Goal: Find specific page/section: Find specific page/section

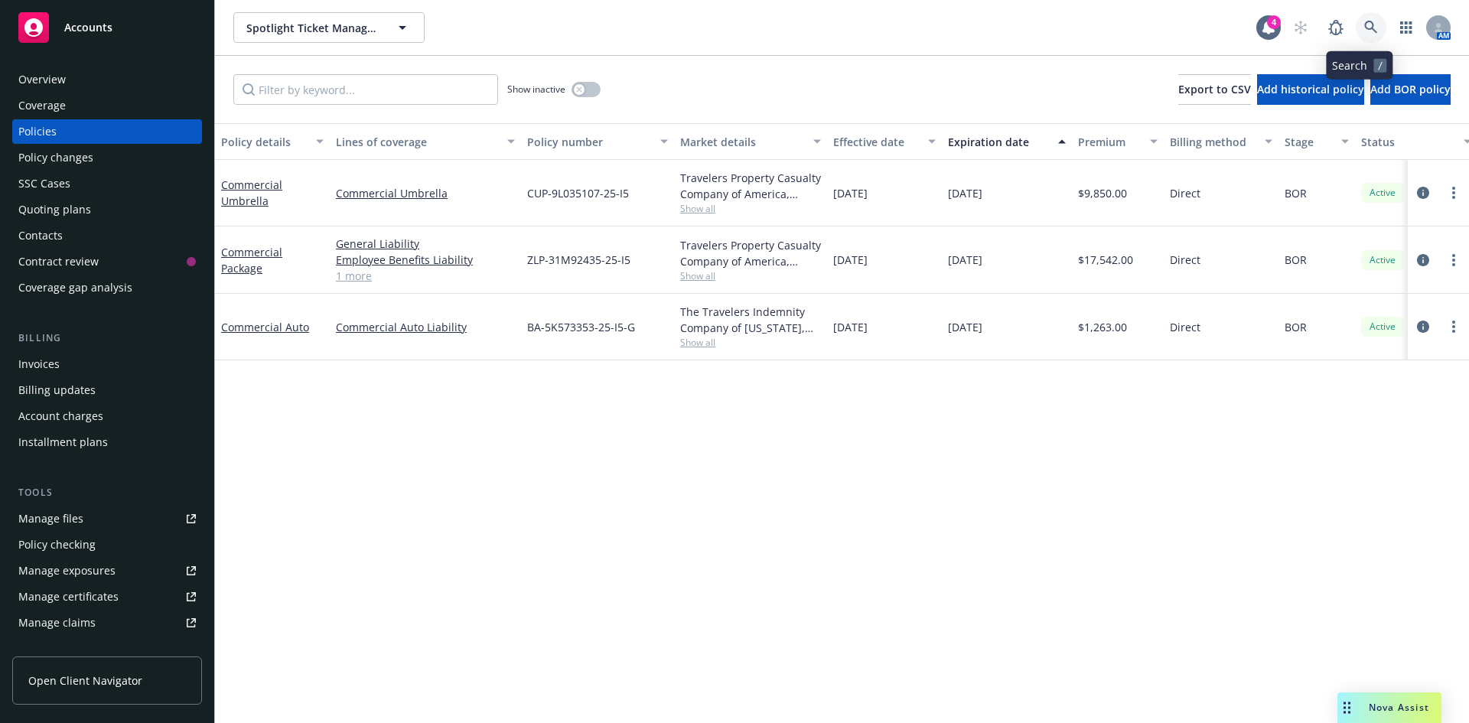
click at [1356, 20] on link at bounding box center [1371, 27] width 31 height 31
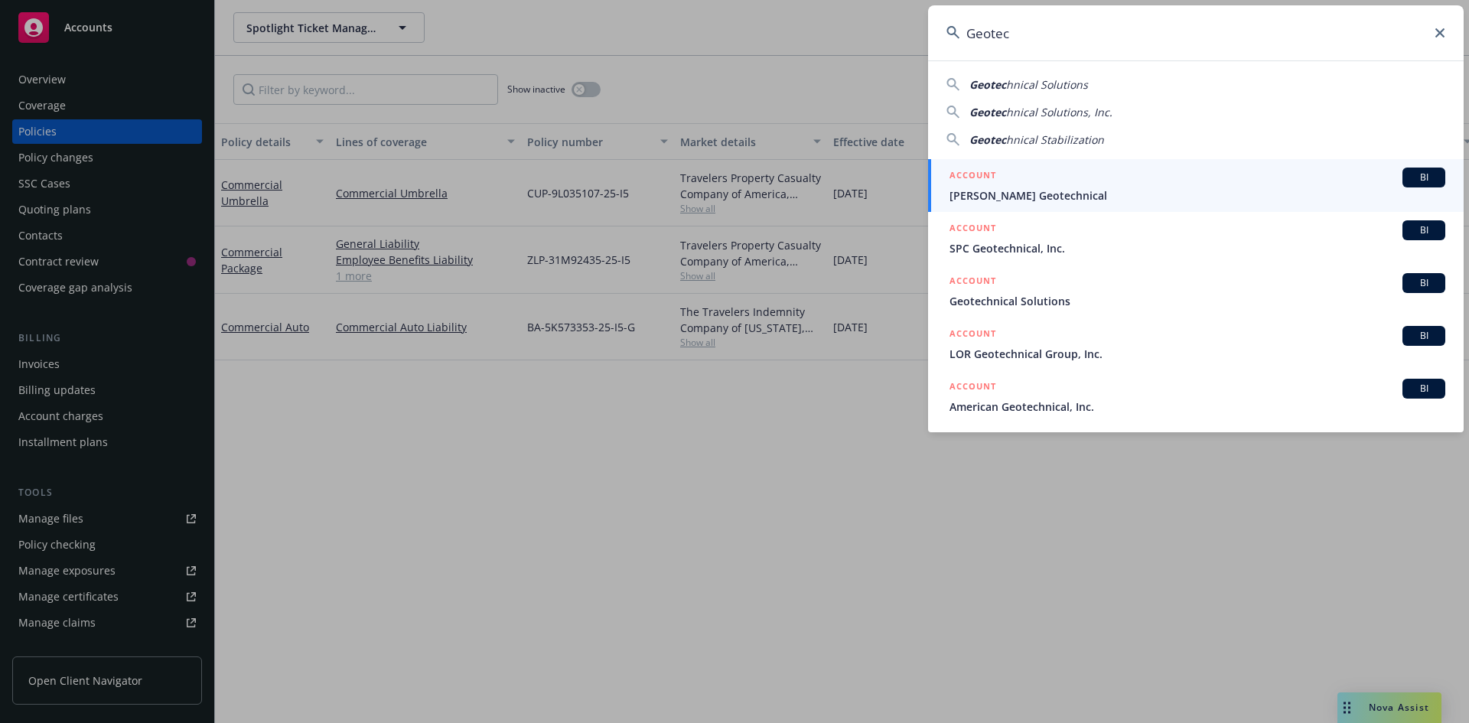
click at [1096, 92] on div "Geotec hnical Solutions" at bounding box center [1195, 85] width 499 height 16
type input "Geotechnical Solutions"
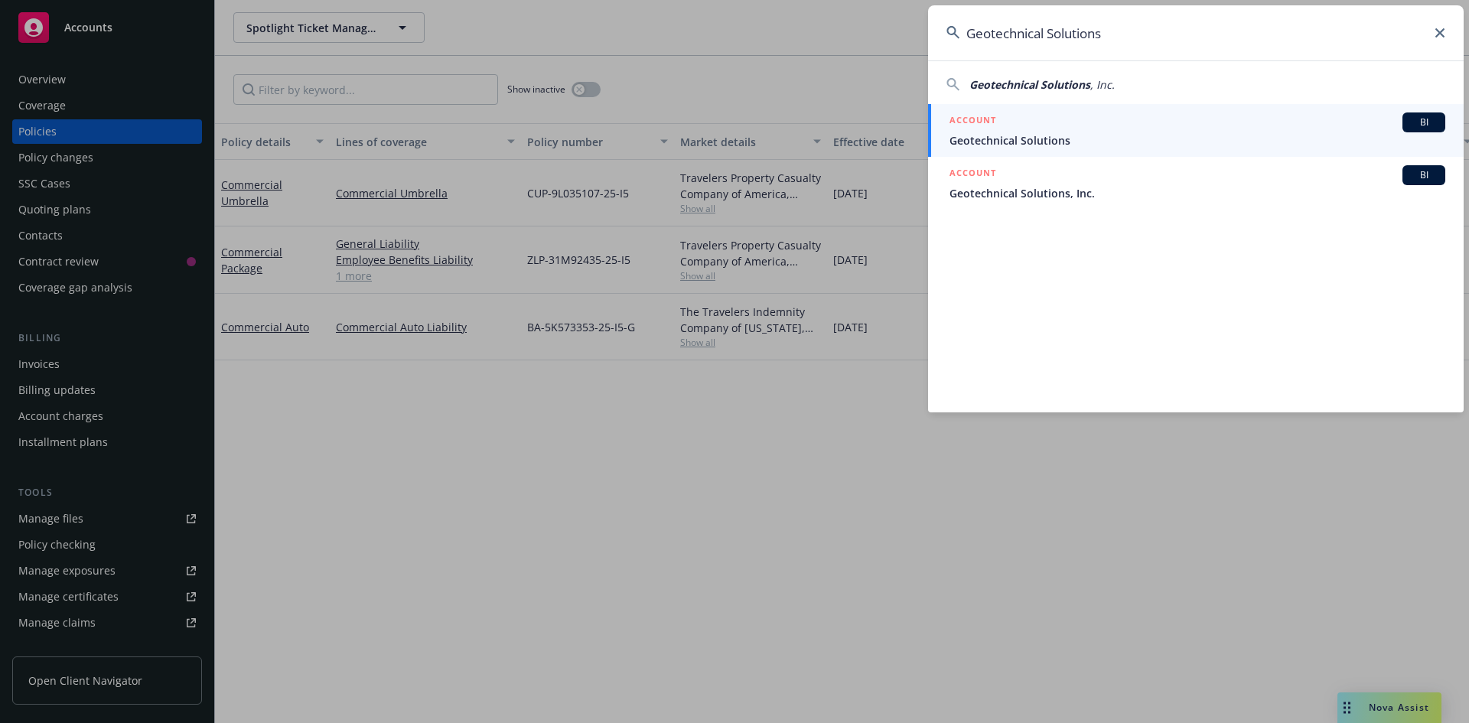
click at [1092, 135] on span "Geotechnical Solutions" at bounding box center [1197, 140] width 496 height 16
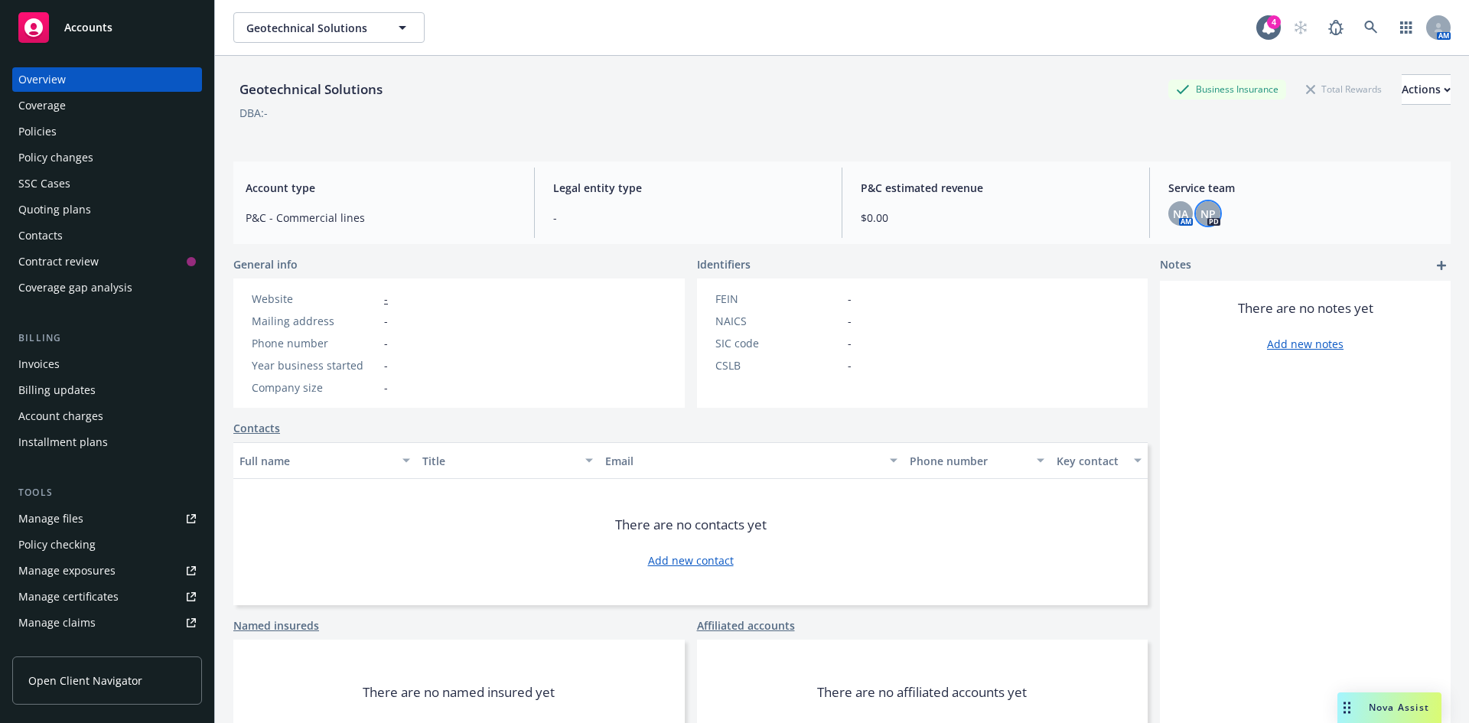
click at [1201, 204] on div "NP" at bounding box center [1208, 213] width 24 height 24
click at [1168, 218] on div "NA AM" at bounding box center [1180, 213] width 24 height 24
click at [1173, 217] on span "NA" at bounding box center [1180, 214] width 15 height 16
click at [835, 102] on div "Geotechnical Solutions Business Insurance Total Rewards Actions" at bounding box center [841, 89] width 1217 height 31
click at [1364, 23] on icon at bounding box center [1371, 28] width 14 height 14
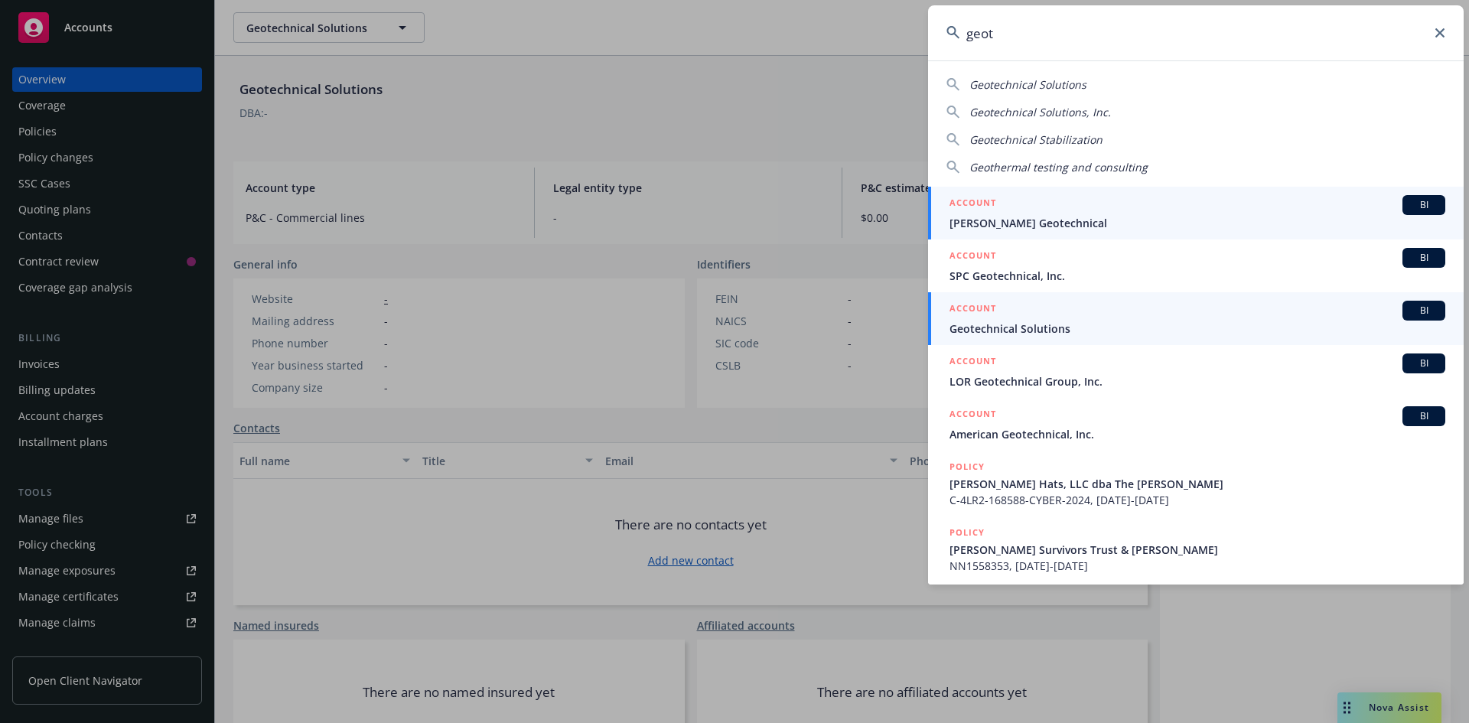
type input "geot"
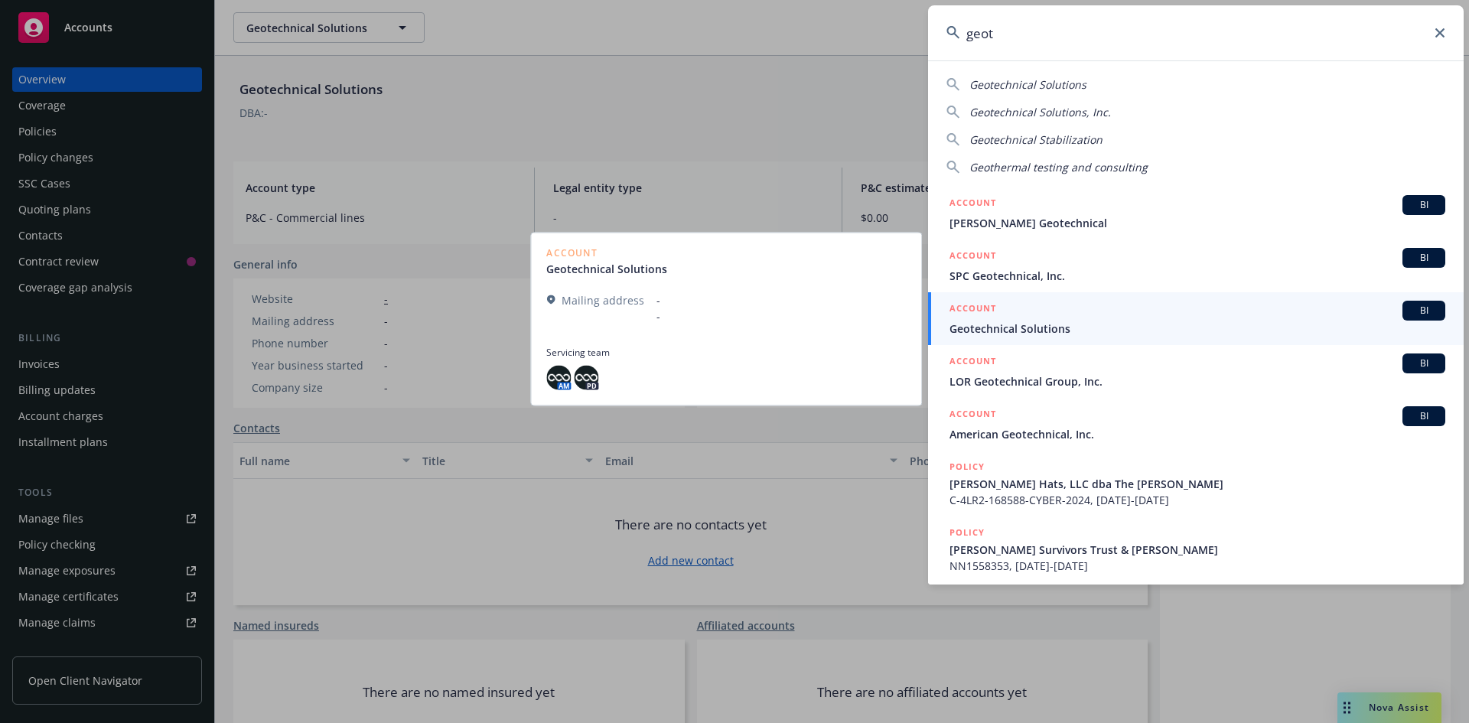
click at [1079, 321] on span "Geotechnical Solutions" at bounding box center [1197, 329] width 496 height 16
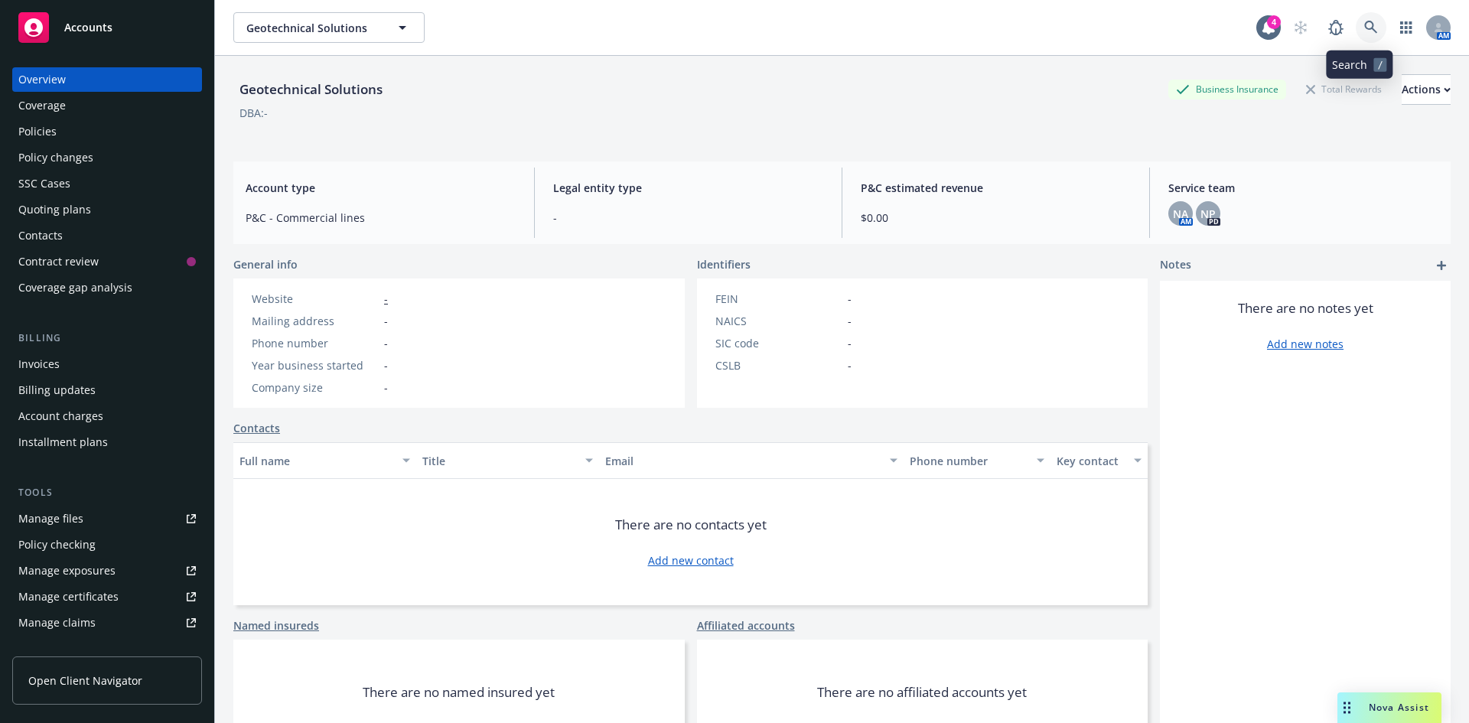
click at [1363, 35] on link at bounding box center [1371, 27] width 31 height 31
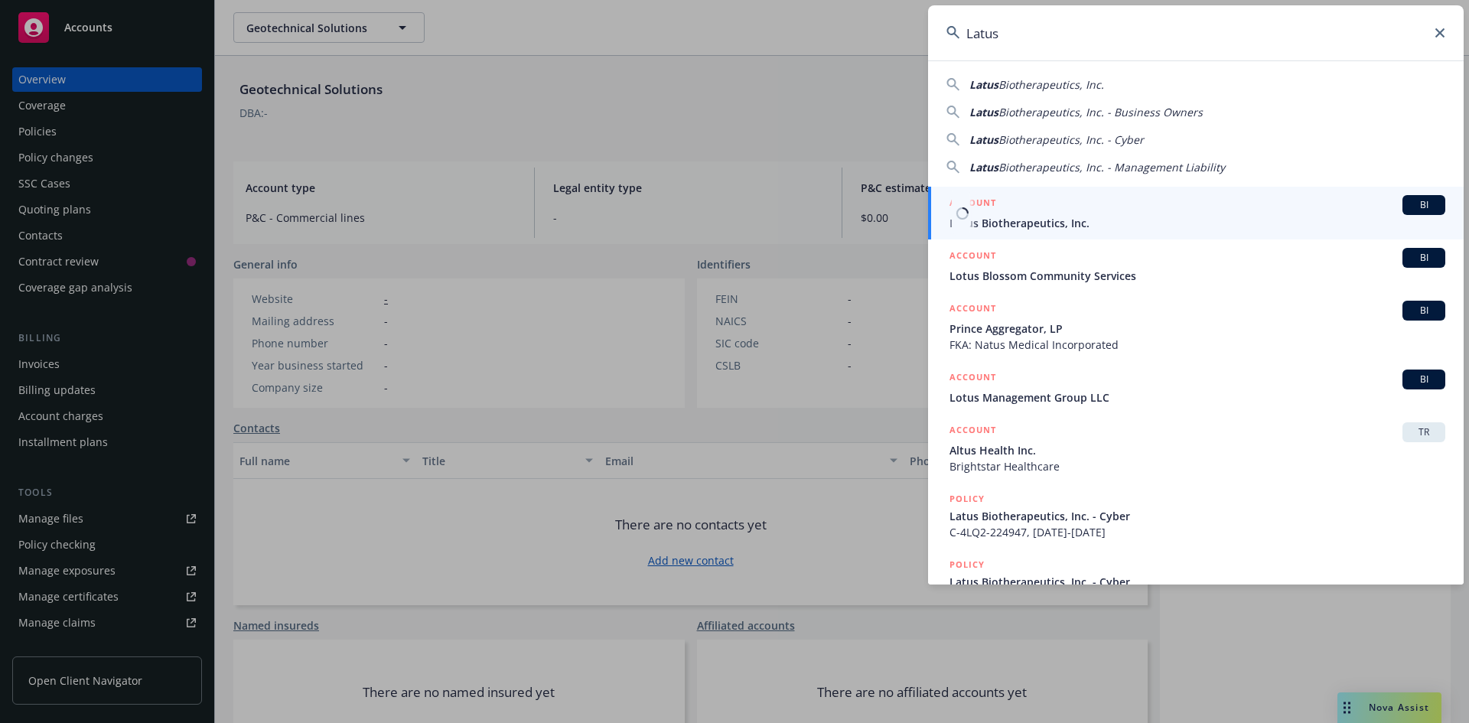
type input "Latus"
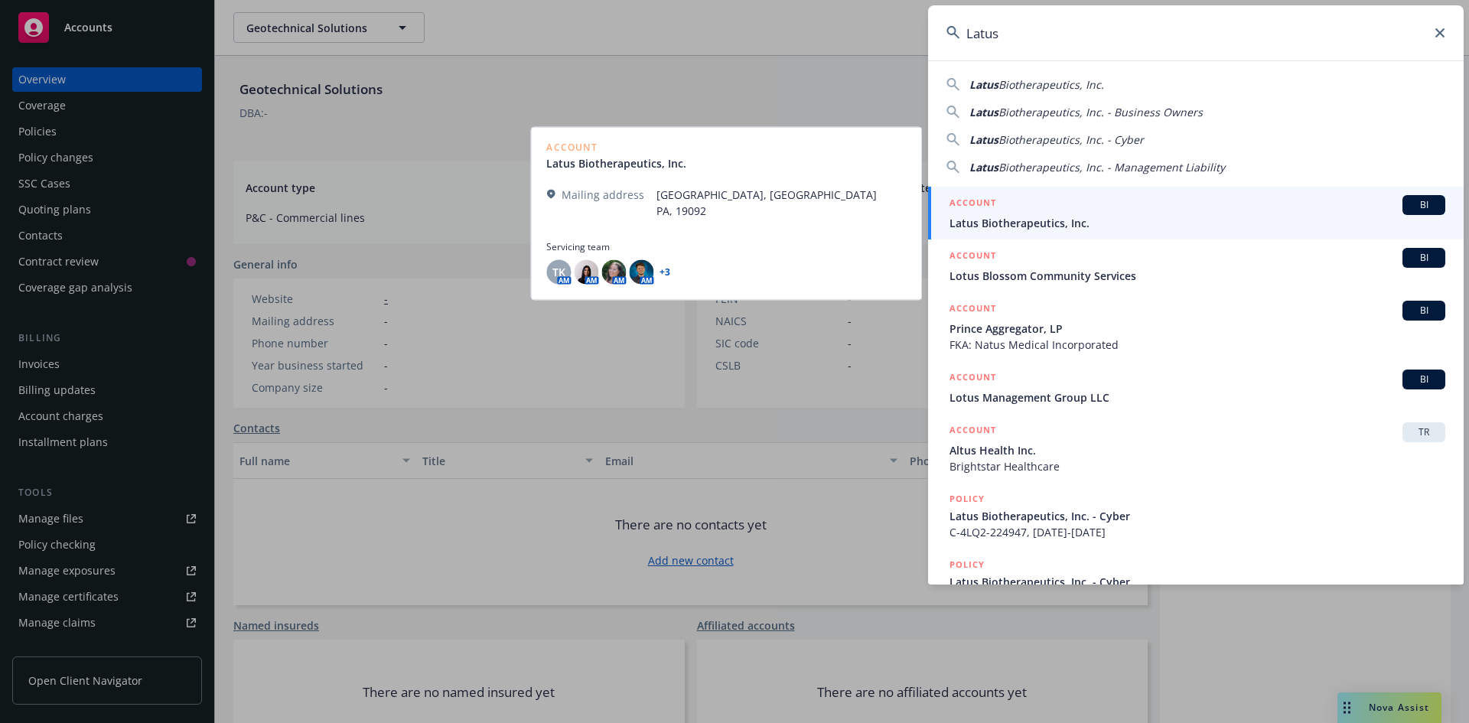
click at [1084, 220] on span "Latus Biotherapeutics, Inc." at bounding box center [1197, 223] width 496 height 16
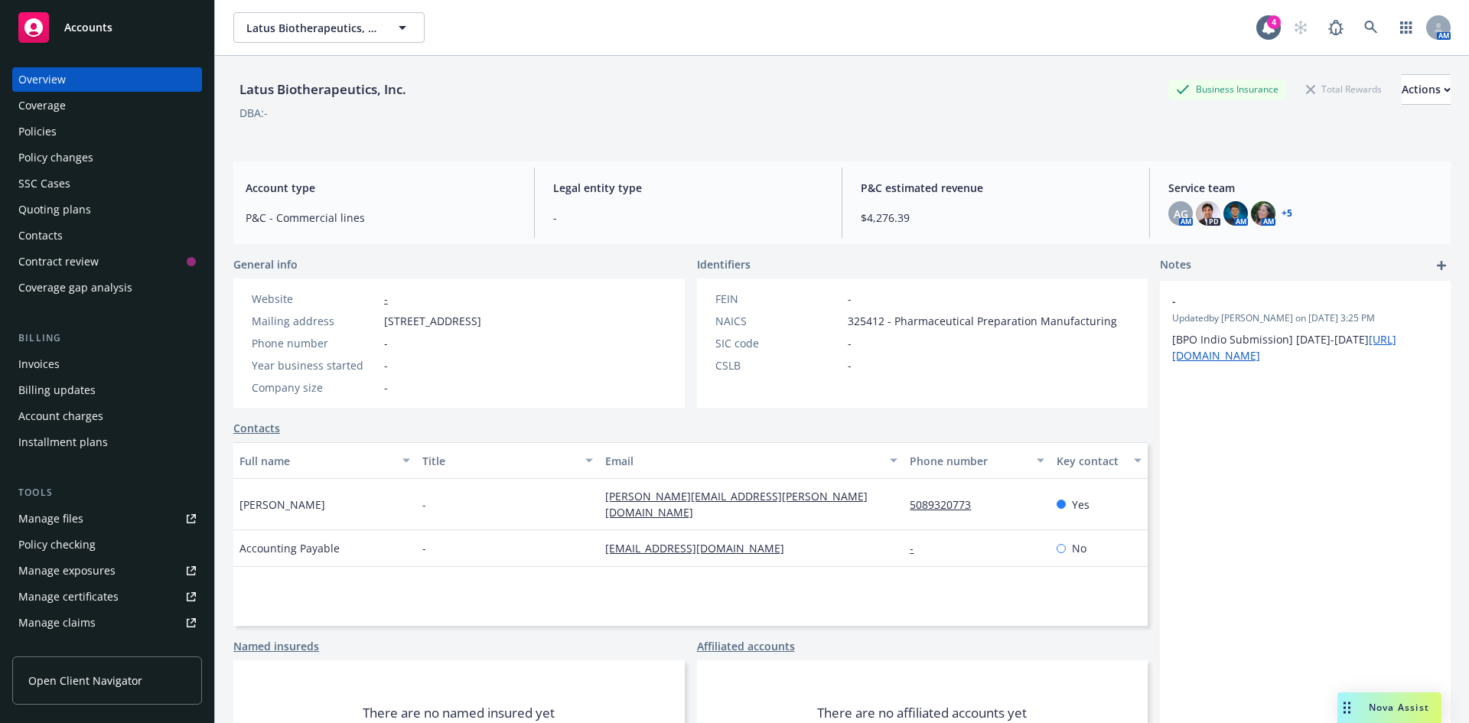
click at [1281, 213] on link "+ 5" at bounding box center [1286, 213] width 11 height 9
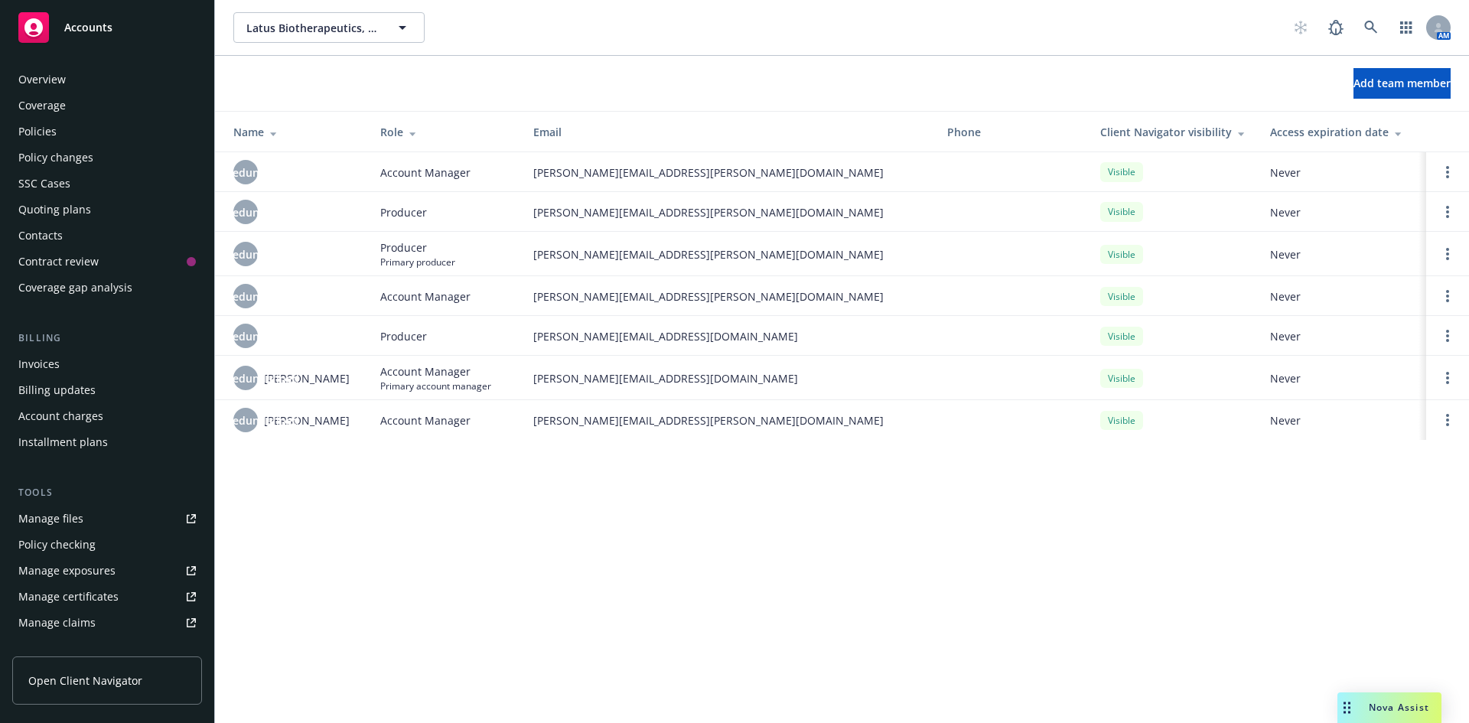
scroll to position [300, 0]
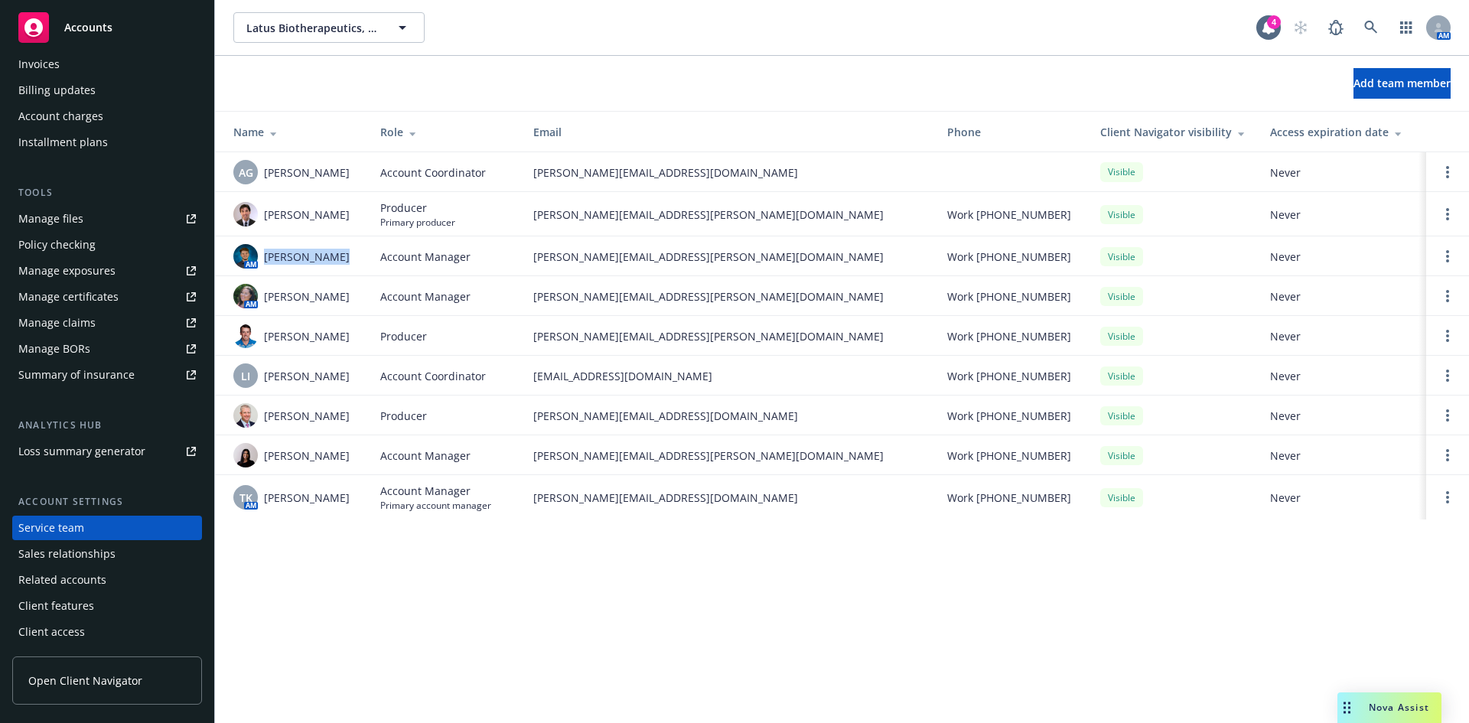
drag, startPoint x: 262, startPoint y: 262, endPoint x: 350, endPoint y: 256, distance: 87.4
click at [350, 256] on div "AM [PERSON_NAME]" at bounding box center [294, 256] width 122 height 24
copy span "[PERSON_NAME]"
click at [1371, 26] on icon at bounding box center [1371, 28] width 14 height 14
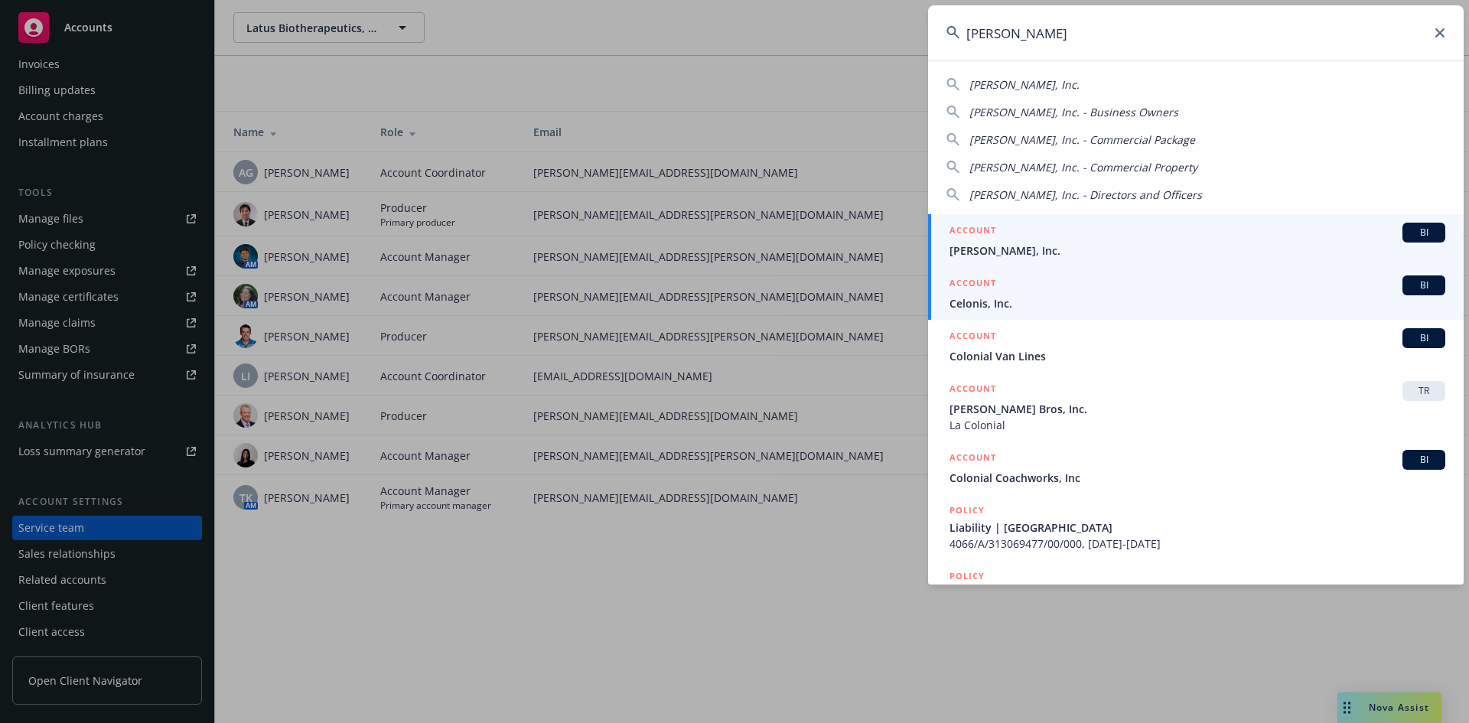
type input "celona"
click at [1167, 228] on div "ACCOUNT BI" at bounding box center [1197, 233] width 496 height 20
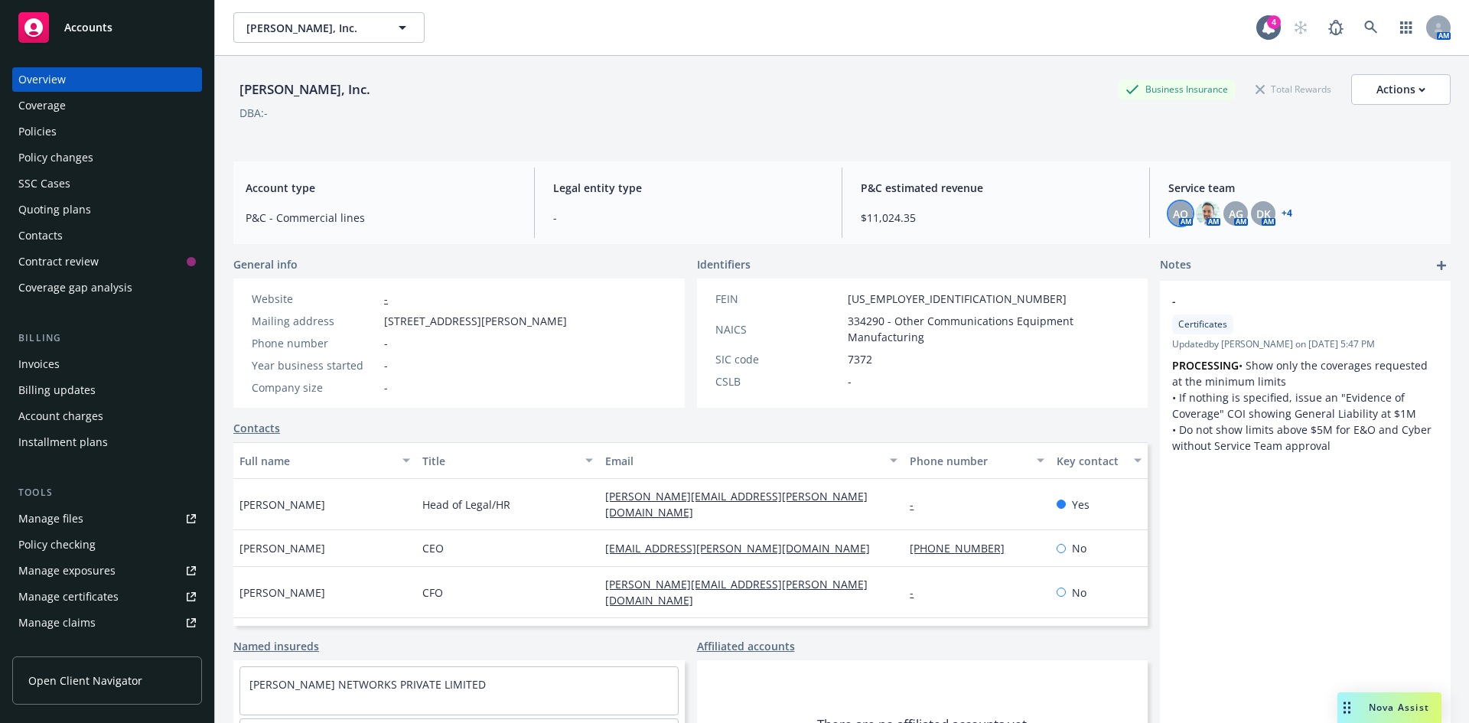
click at [1181, 220] on div "AO" at bounding box center [1180, 213] width 24 height 24
click at [1281, 217] on link "+ 4" at bounding box center [1286, 213] width 11 height 9
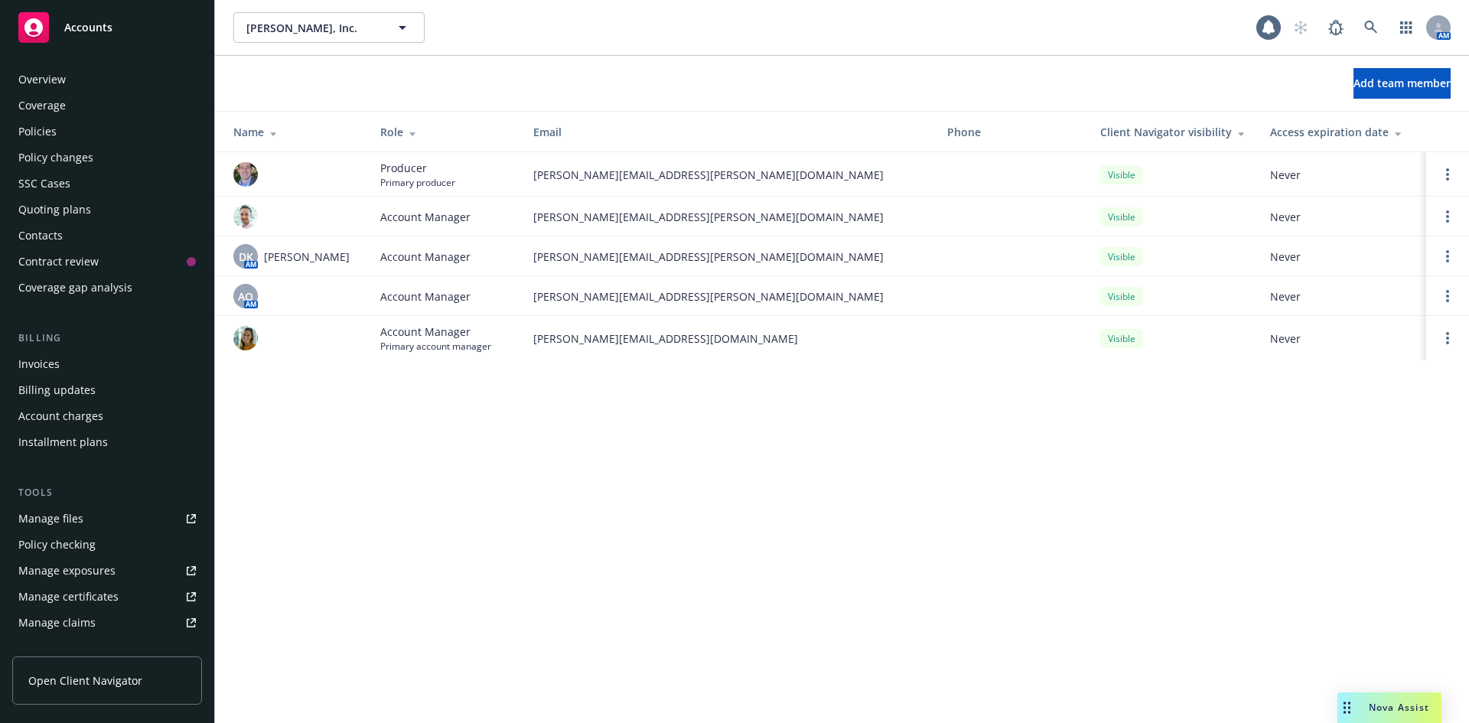
scroll to position [300, 0]
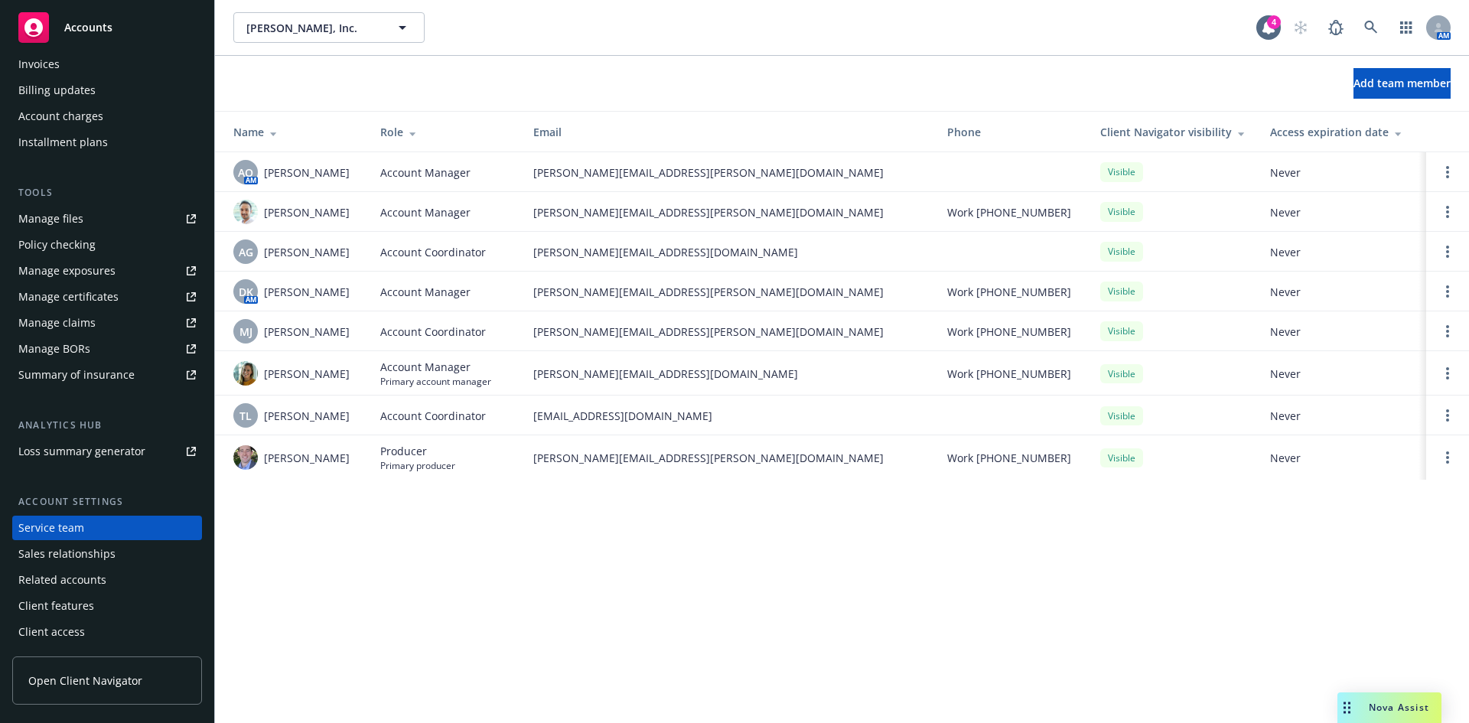
click at [94, 24] on span "Accounts" at bounding box center [88, 27] width 48 height 12
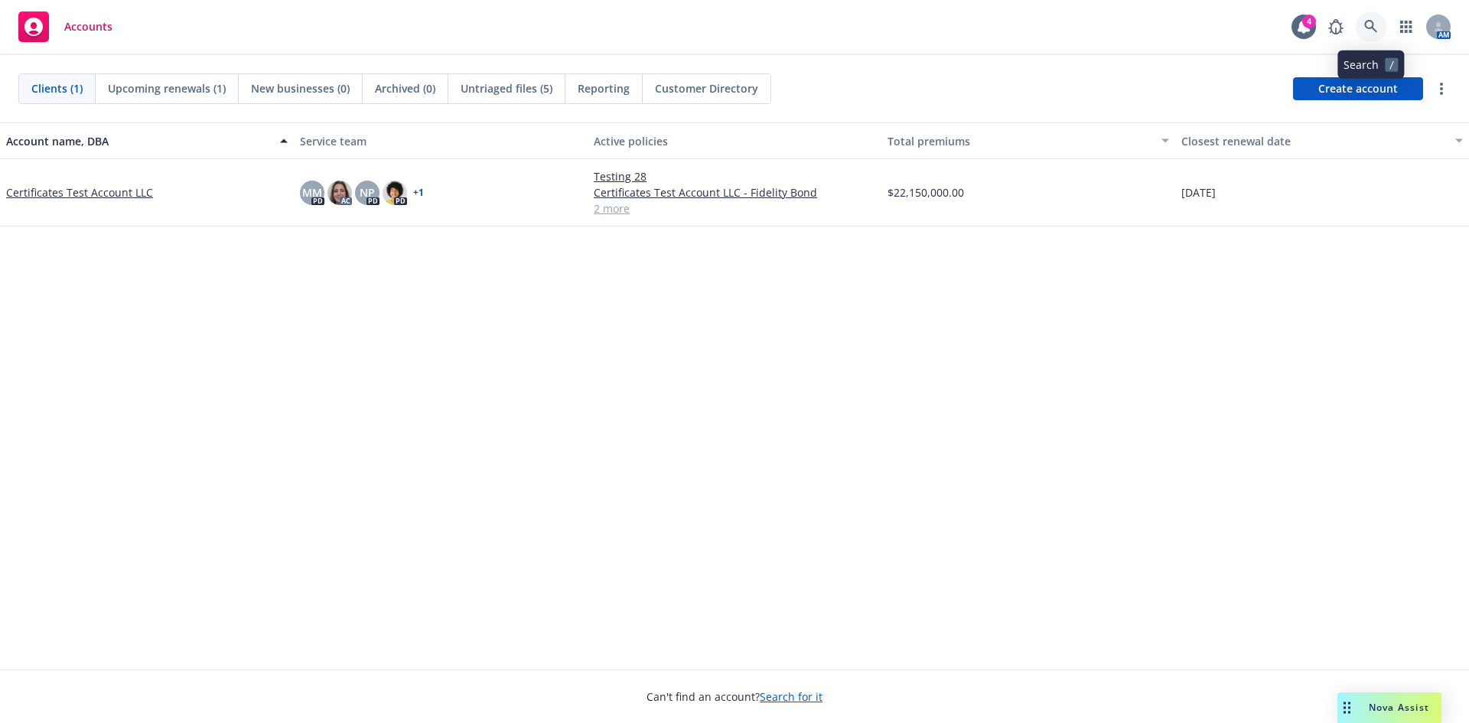
click at [1366, 24] on icon at bounding box center [1371, 27] width 14 height 14
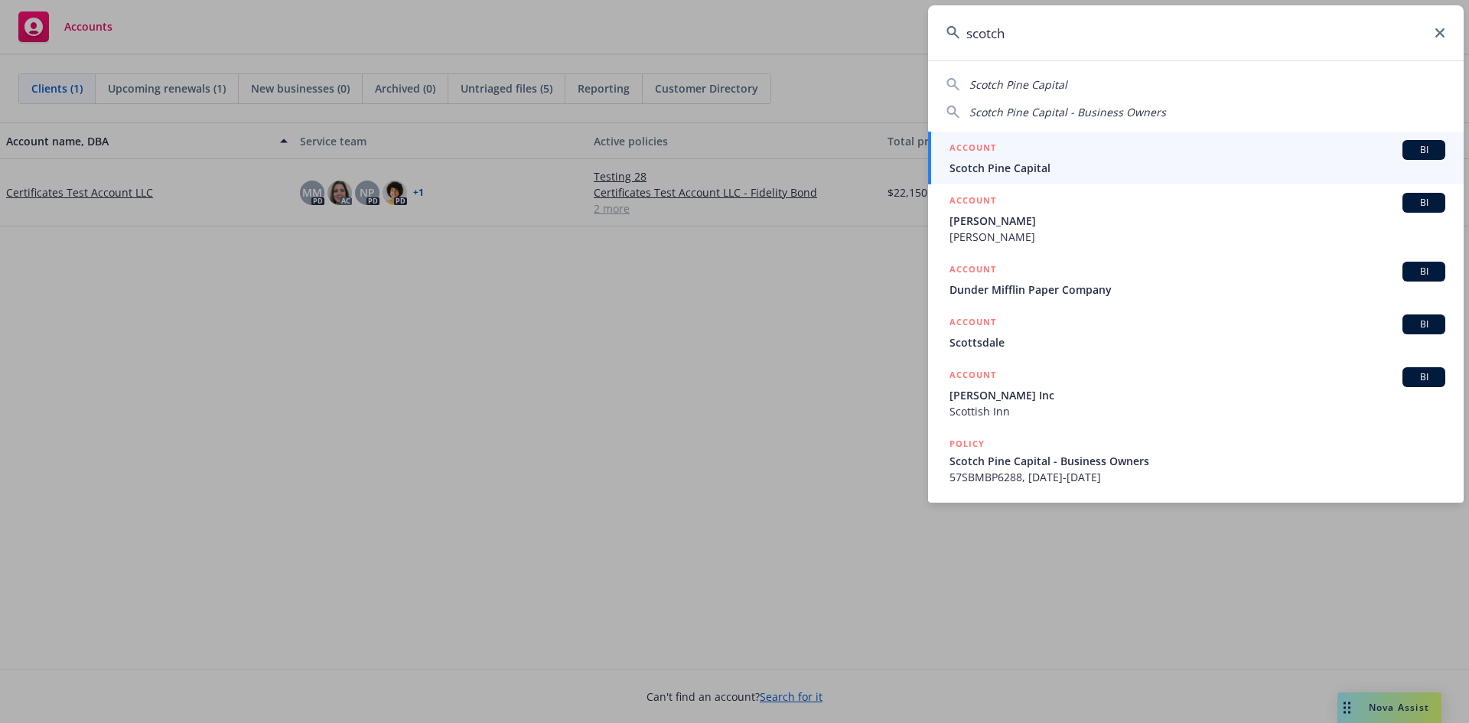
type input "scotch"
click at [1208, 160] on span "Scotch Pine Capital" at bounding box center [1197, 168] width 496 height 16
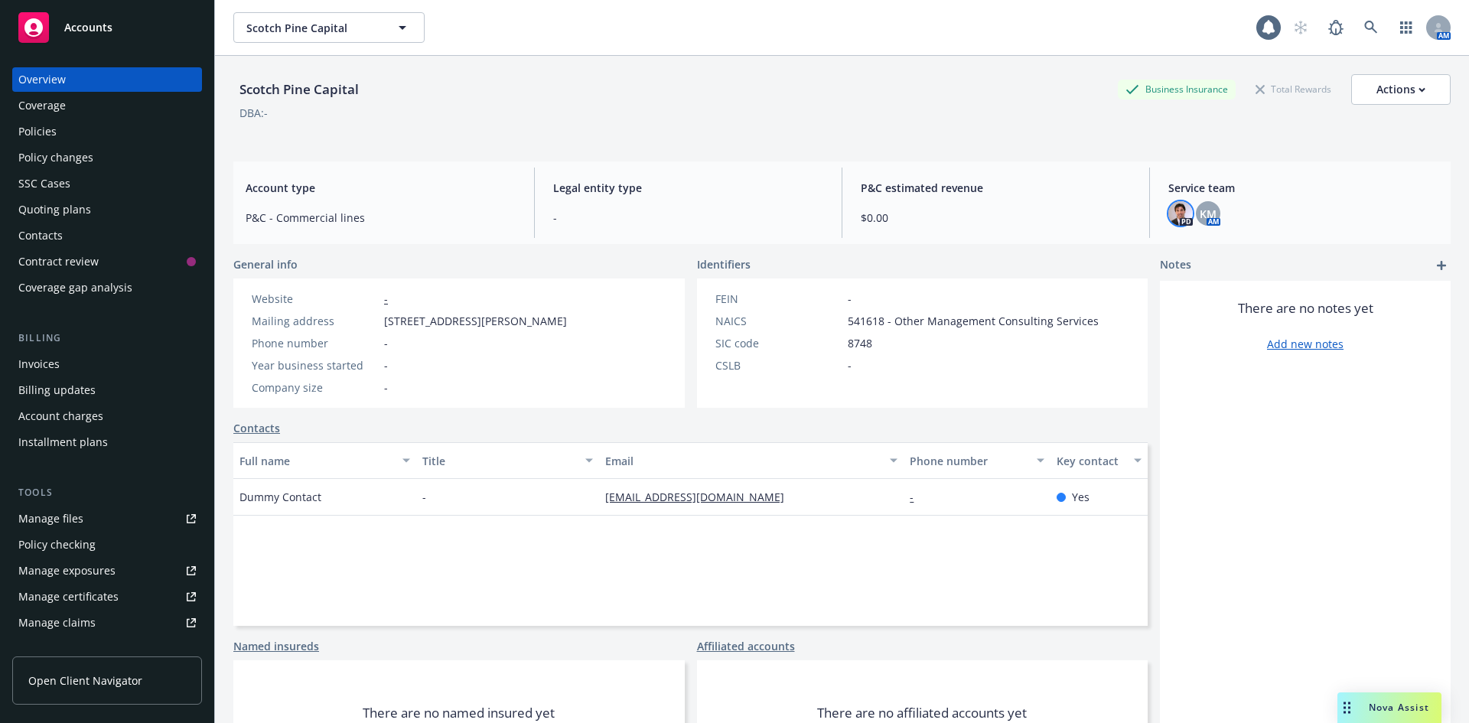
click at [1174, 220] on img at bounding box center [1180, 213] width 24 height 24
click at [1196, 204] on div "KM" at bounding box center [1208, 213] width 24 height 24
click at [770, 84] on div "Scotch Pine Capital Business Insurance Total Rewards Actions" at bounding box center [841, 89] width 1217 height 31
click at [157, 145] on div "Overview Coverage Policies Policy changes SSC Cases Quoting plans Contacts Cont…" at bounding box center [107, 183] width 190 height 233
click at [158, 126] on div "Policies" at bounding box center [106, 131] width 177 height 24
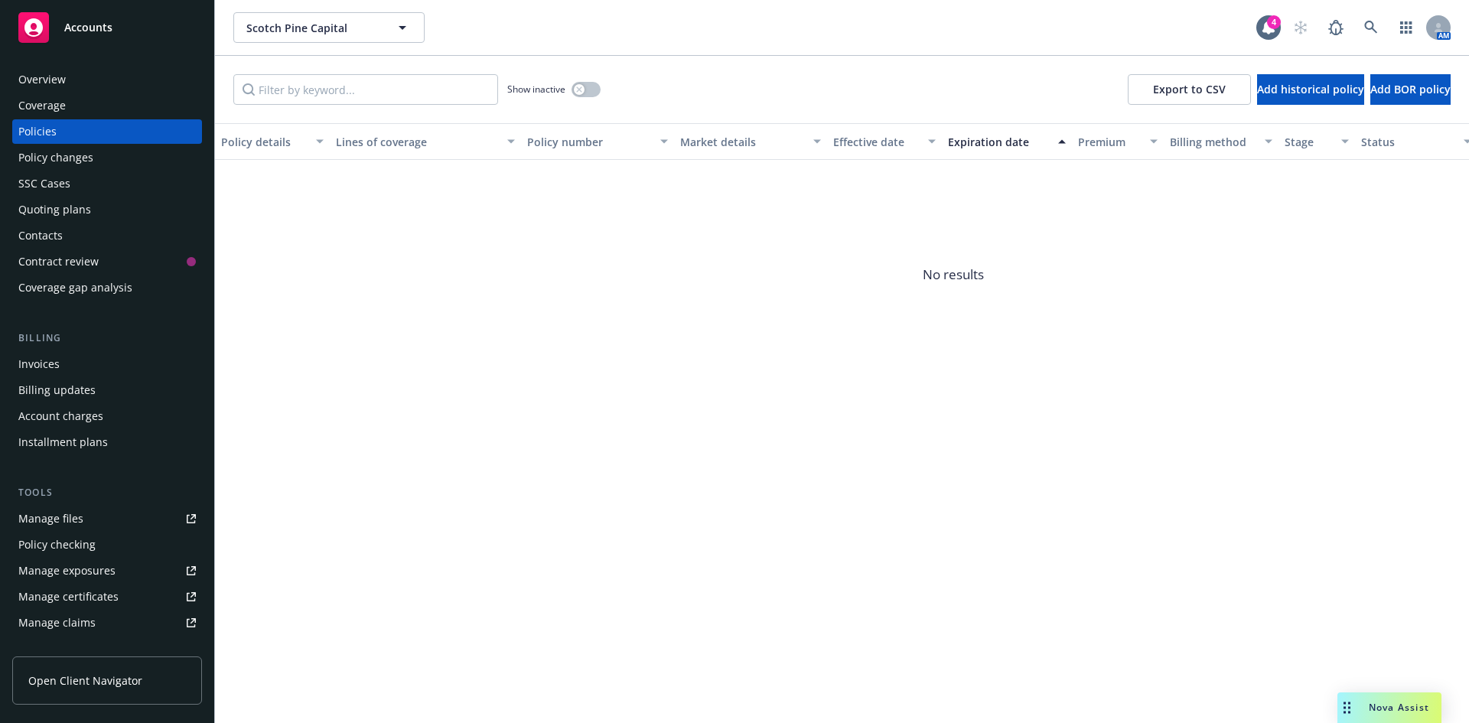
click at [119, 81] on div "Overview" at bounding box center [106, 79] width 177 height 24
